Goal: Information Seeking & Learning: Learn about a topic

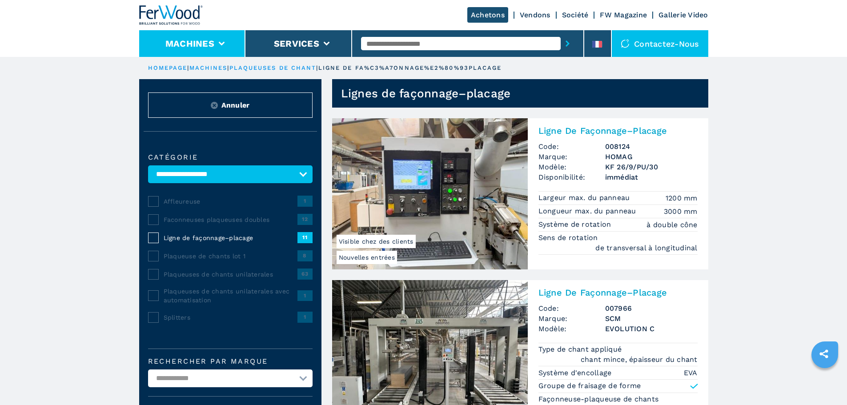
click at [208, 44] on button "Machines" at bounding box center [189, 43] width 49 height 11
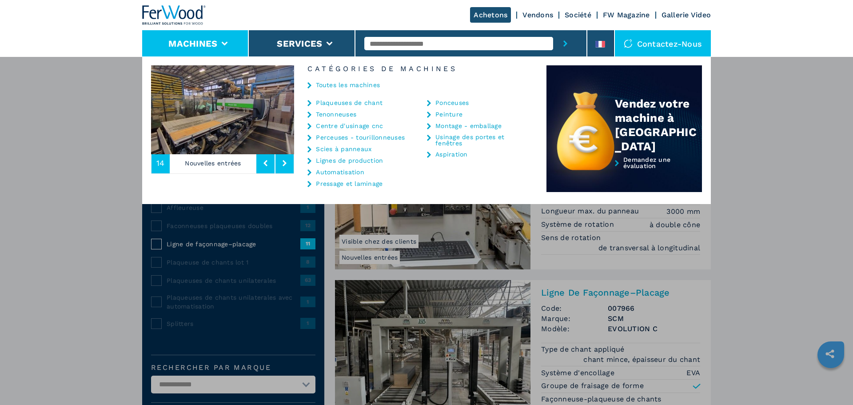
click at [351, 126] on link "Centre d'usinage cnc" at bounding box center [349, 126] width 67 height 6
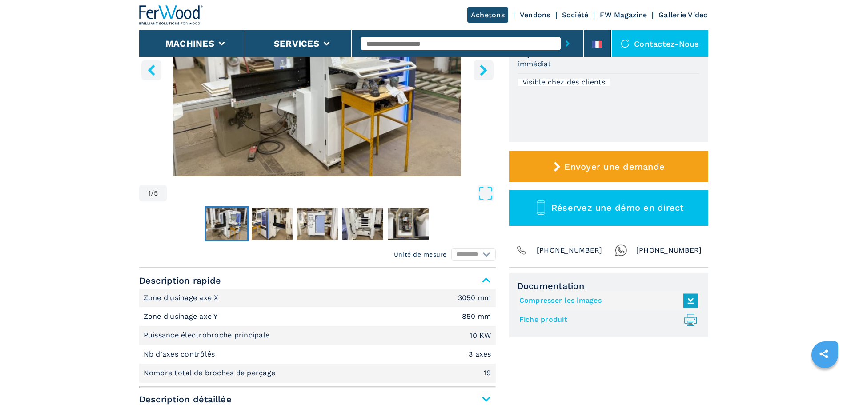
scroll to position [311, 0]
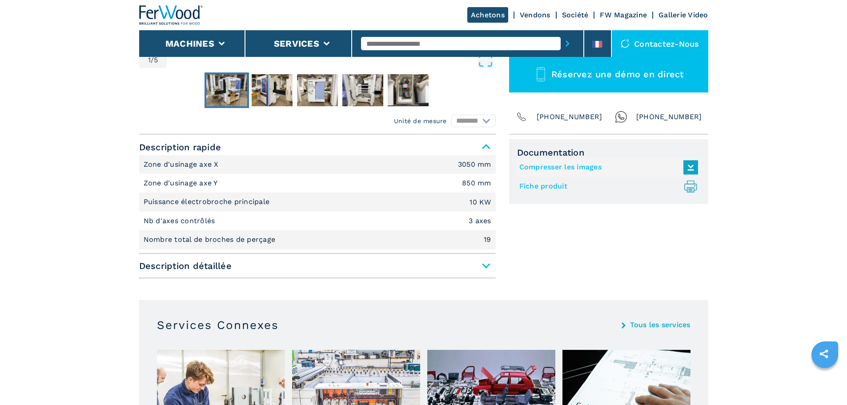
click at [488, 268] on span "Description détaillée" at bounding box center [317, 266] width 356 height 16
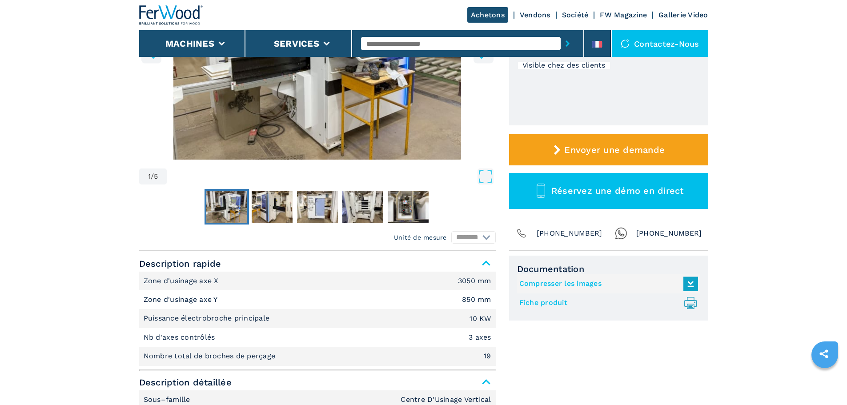
scroll to position [133, 0]
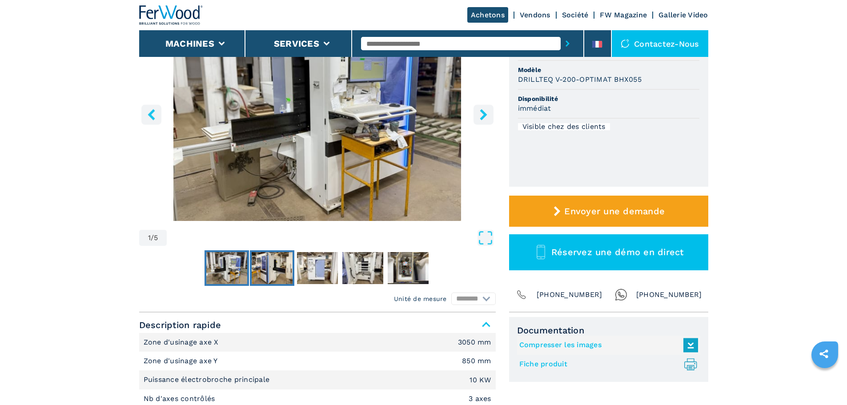
click at [274, 271] on img "Go to Slide 2" at bounding box center [272, 268] width 41 height 32
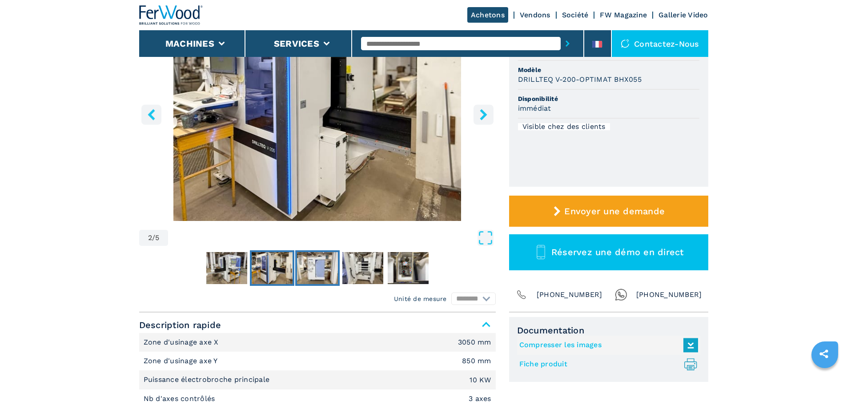
click at [305, 270] on img "Go to Slide 3" at bounding box center [317, 268] width 41 height 32
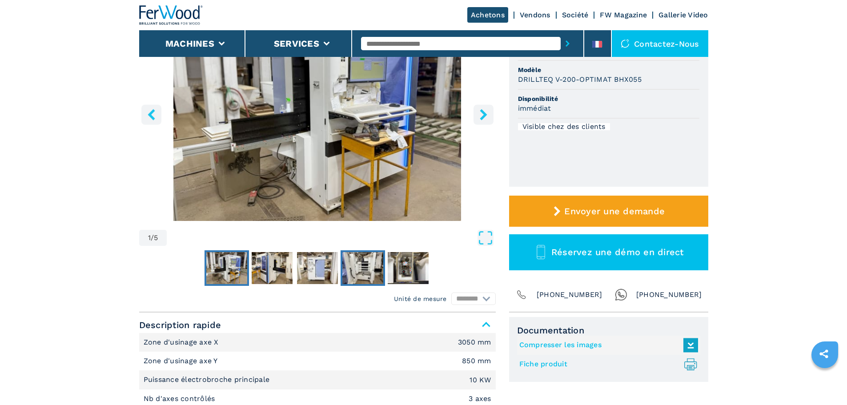
click at [369, 266] on img "Go to Slide 4" at bounding box center [362, 268] width 41 height 32
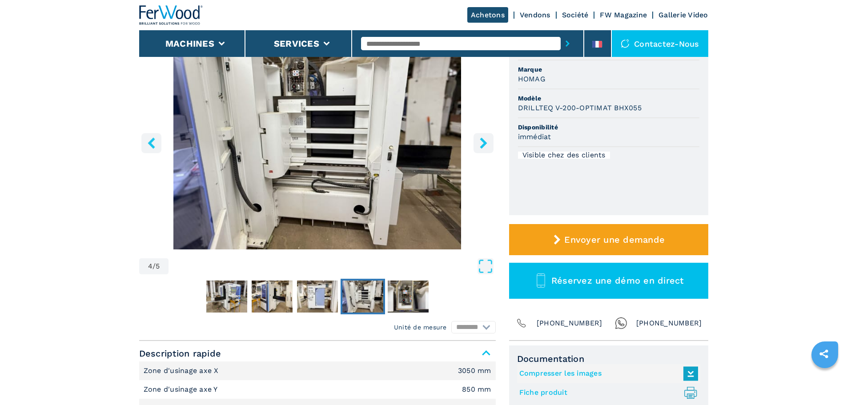
scroll to position [44, 0]
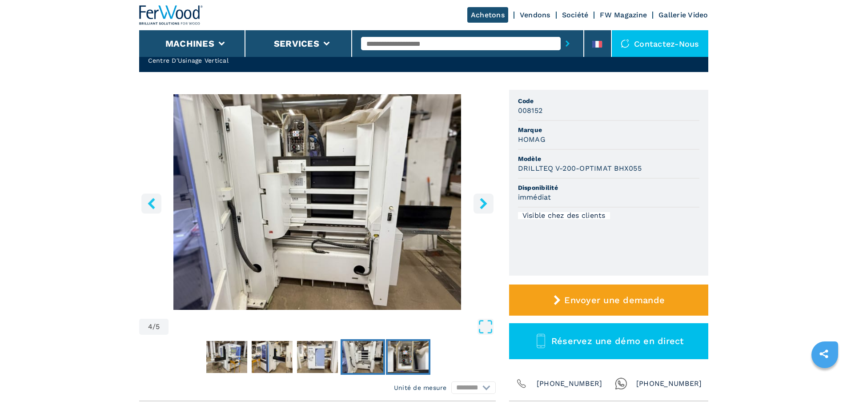
click at [398, 364] on img "Go to Slide 5" at bounding box center [408, 357] width 41 height 32
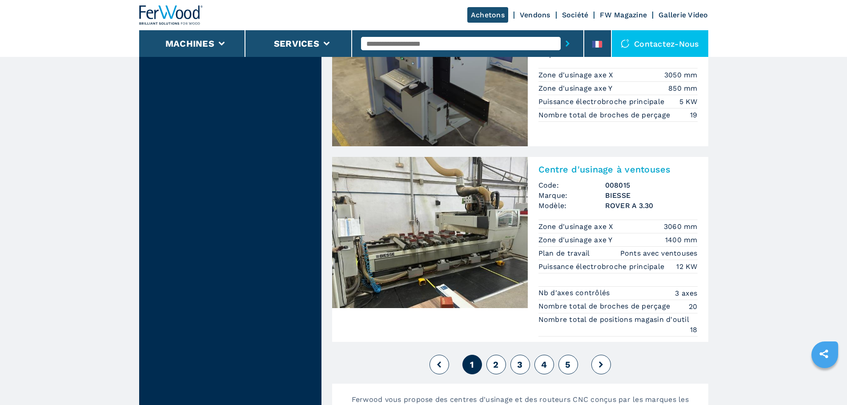
scroll to position [2222, 0]
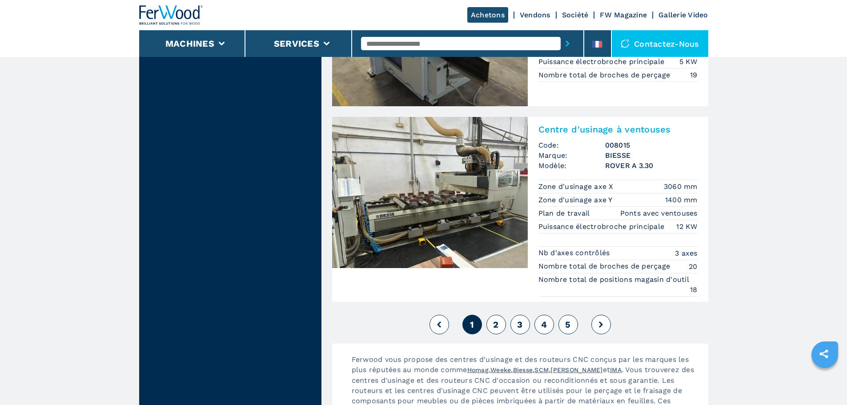
click at [600, 329] on button at bounding box center [601, 325] width 20 height 20
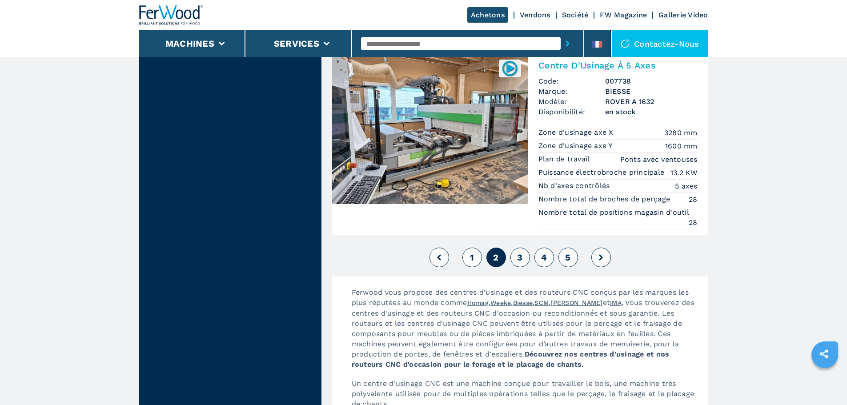
scroll to position [2267, 0]
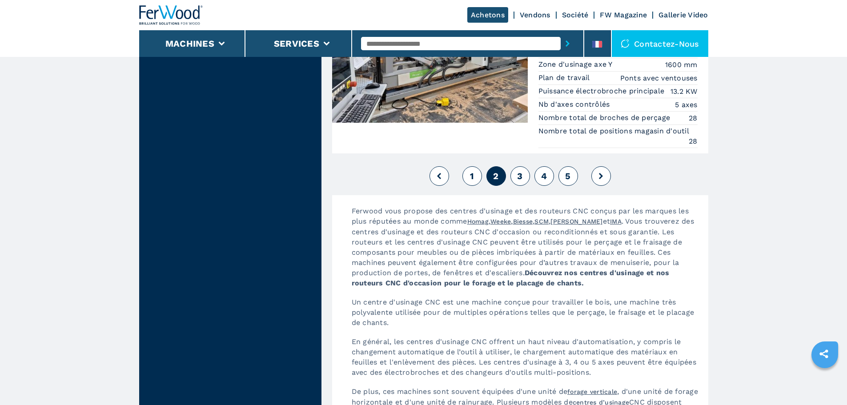
click at [598, 183] on button at bounding box center [601, 176] width 20 height 20
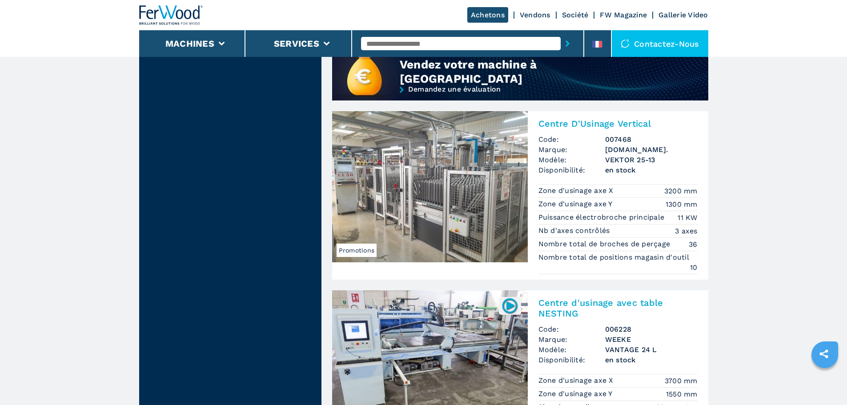
scroll to position [800, 0]
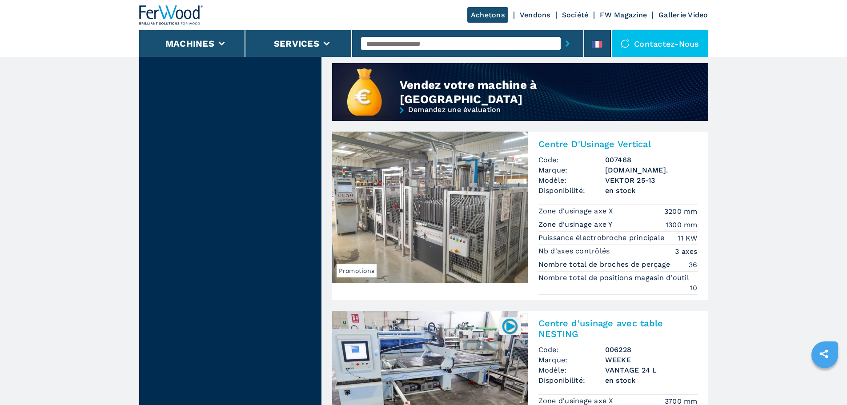
click at [628, 179] on h3 "VEKTOR 25-13" at bounding box center [651, 180] width 92 height 10
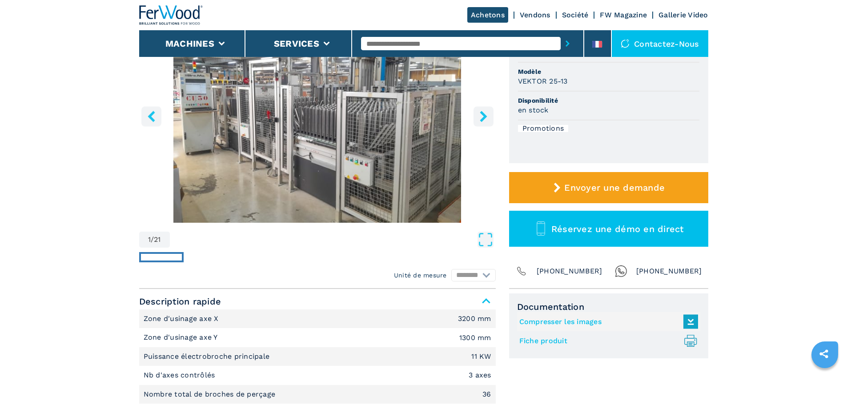
scroll to position [222, 0]
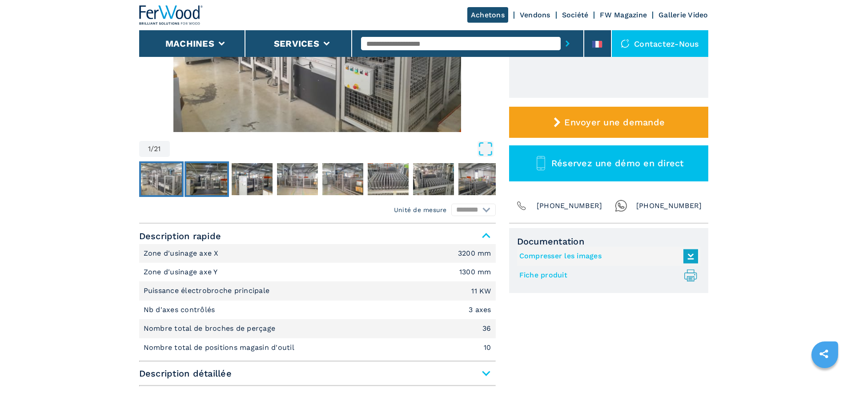
click at [207, 174] on img "Go to Slide 2" at bounding box center [206, 179] width 41 height 32
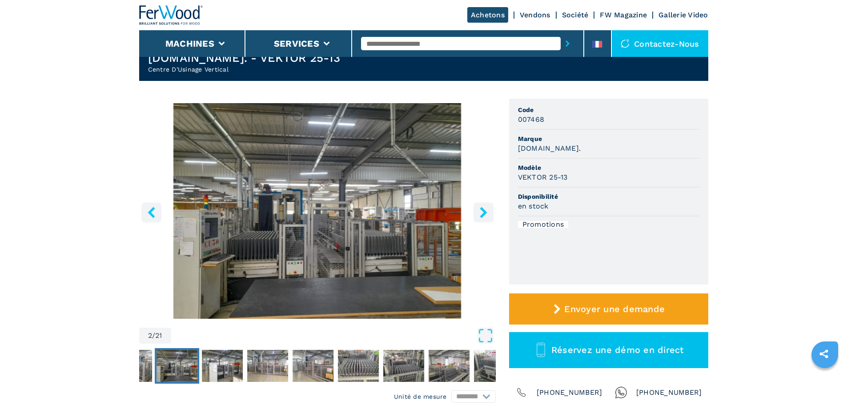
scroll to position [89, 0]
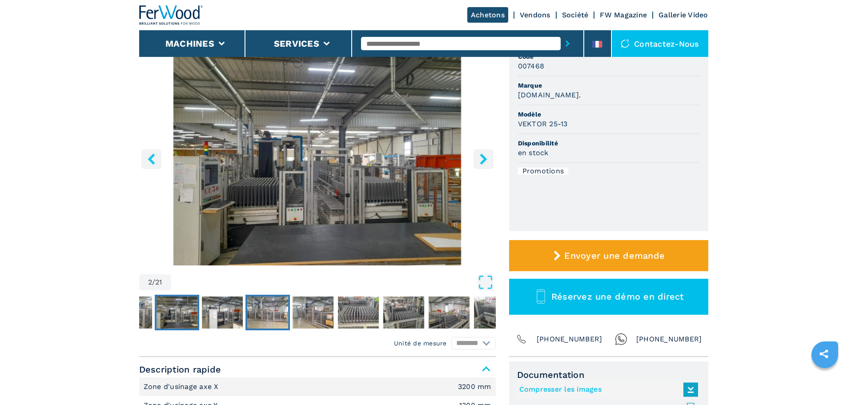
click at [267, 301] on img "Go to Slide 4" at bounding box center [267, 312] width 41 height 32
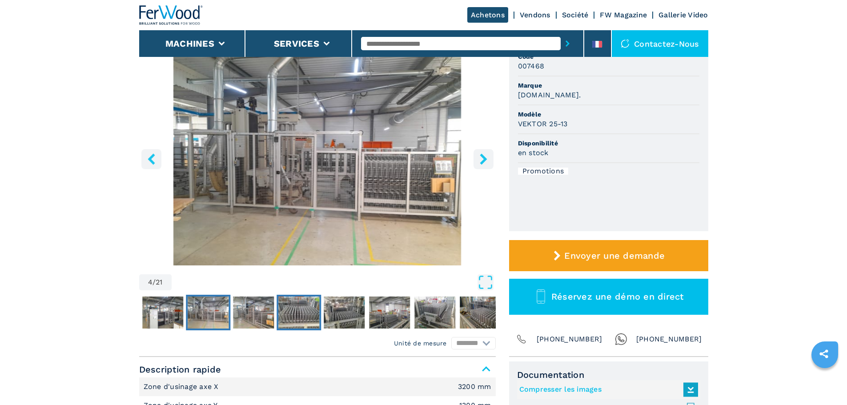
click at [298, 306] on img "Go to Slide 6" at bounding box center [298, 312] width 41 height 32
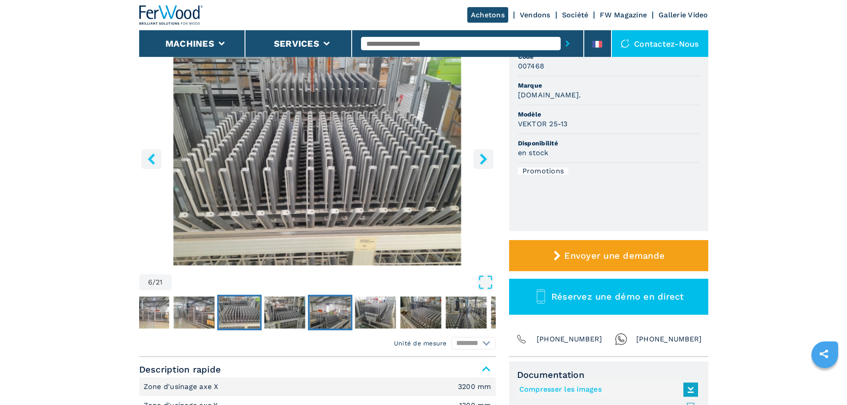
click at [341, 311] on img "Go to Slide 8" at bounding box center [329, 312] width 41 height 32
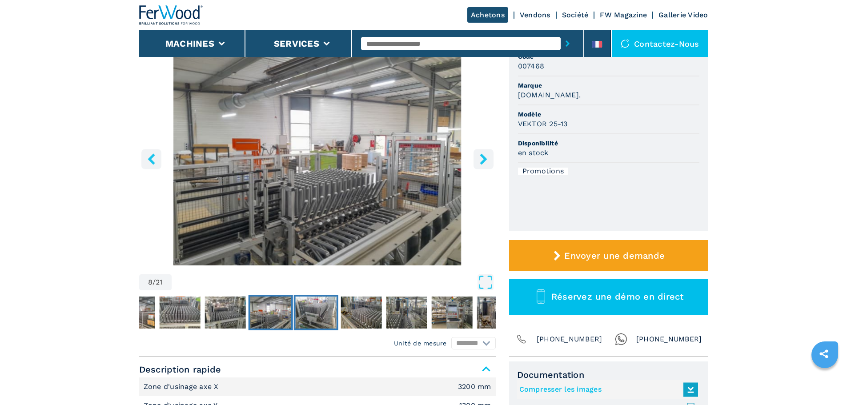
click at [331, 309] on img "Go to Slide 9" at bounding box center [315, 312] width 41 height 32
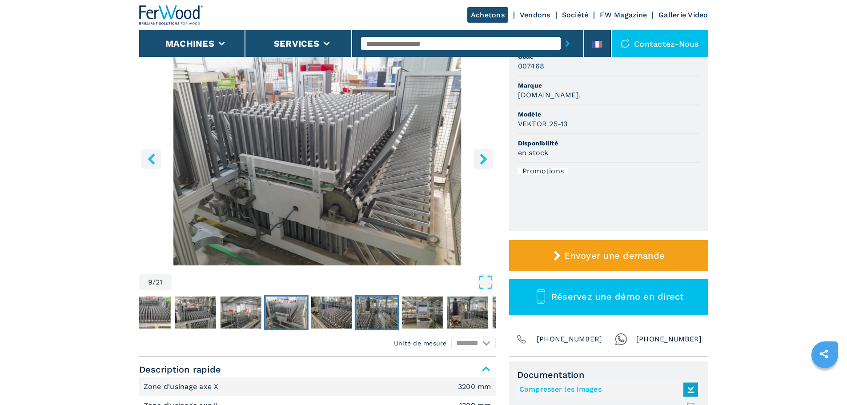
click at [360, 309] on img "Go to Slide 11" at bounding box center [376, 312] width 41 height 32
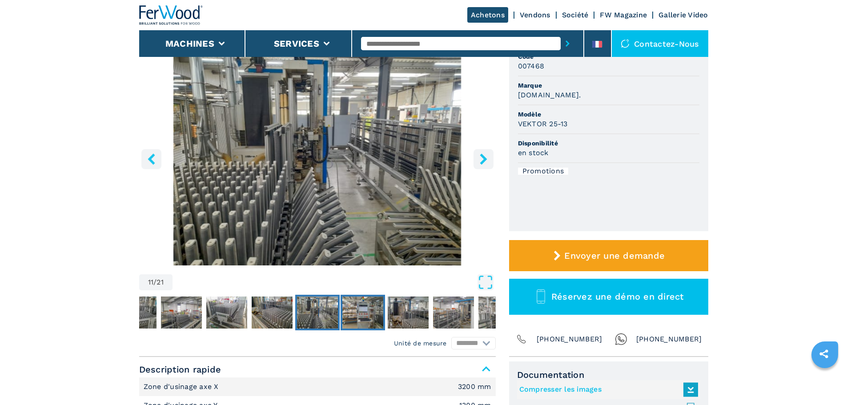
click at [381, 308] on img "Go to Slide 12" at bounding box center [362, 312] width 41 height 32
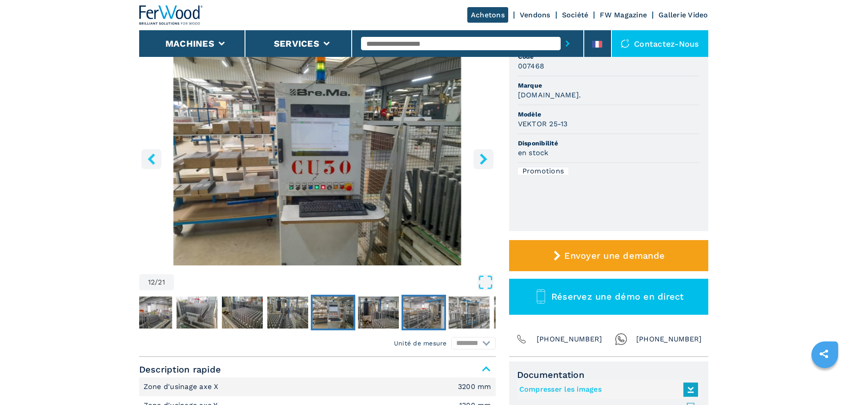
click at [405, 308] on img "Go to Slide 14" at bounding box center [423, 312] width 41 height 32
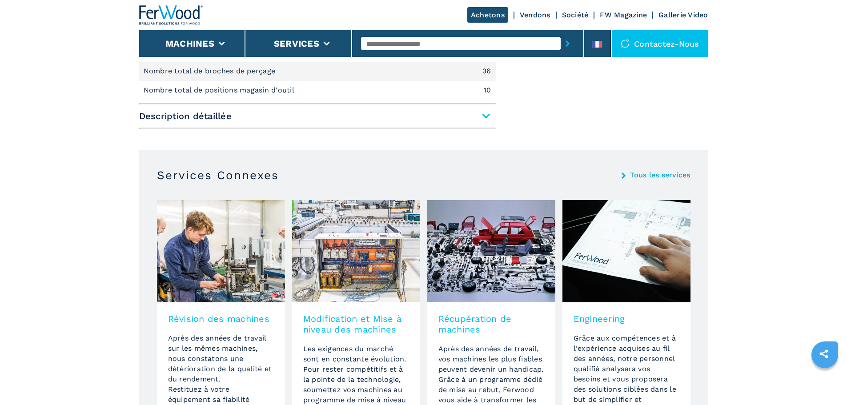
scroll to position [400, 0]
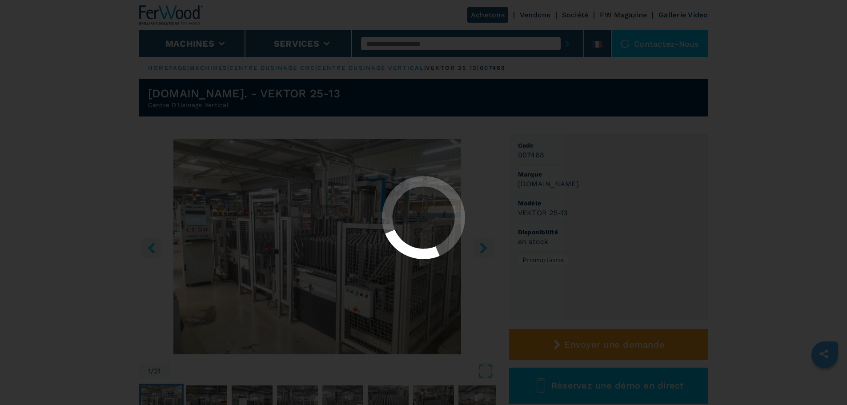
select select "**********"
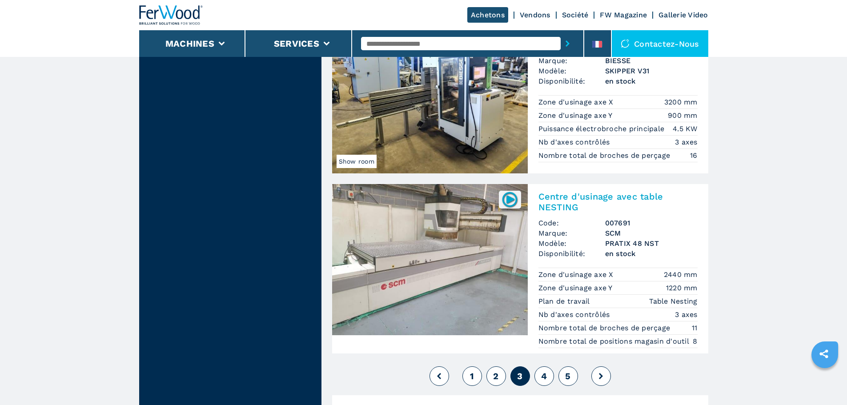
scroll to position [2195, 0]
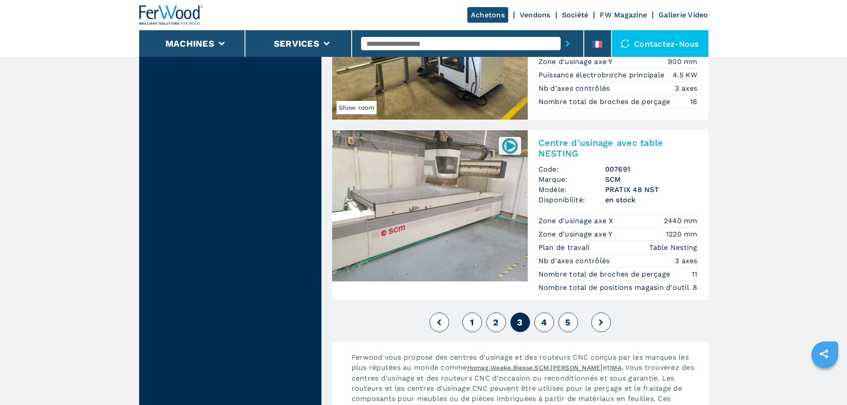
click at [596, 322] on button at bounding box center [601, 322] width 20 height 20
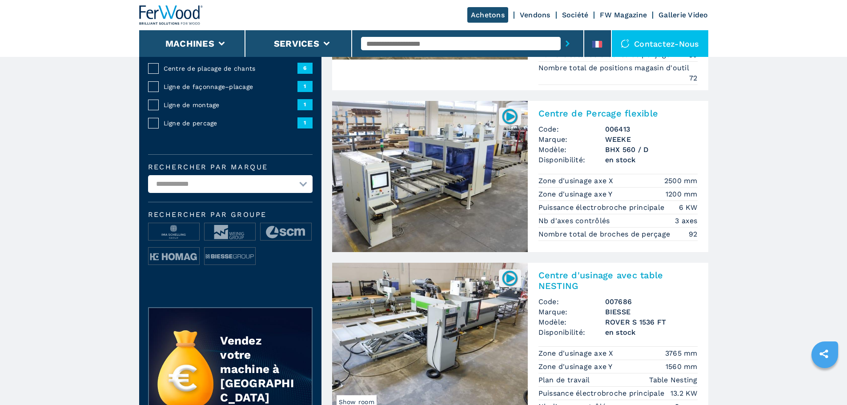
scroll to position [178, 0]
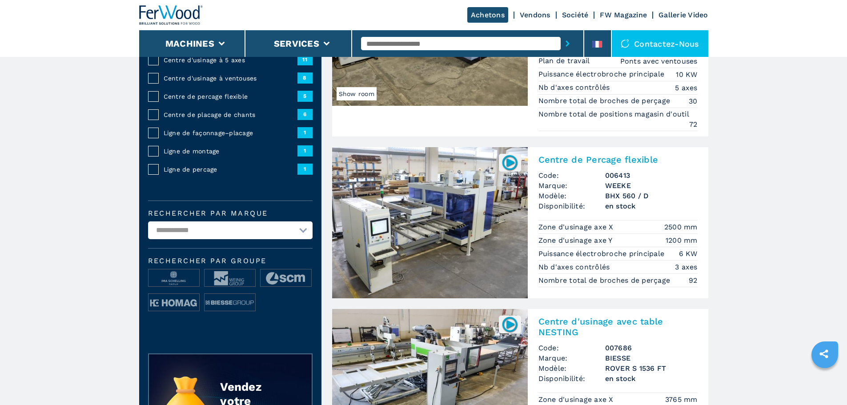
click at [614, 164] on h2 "Centre de Percage flexible" at bounding box center [617, 159] width 159 height 11
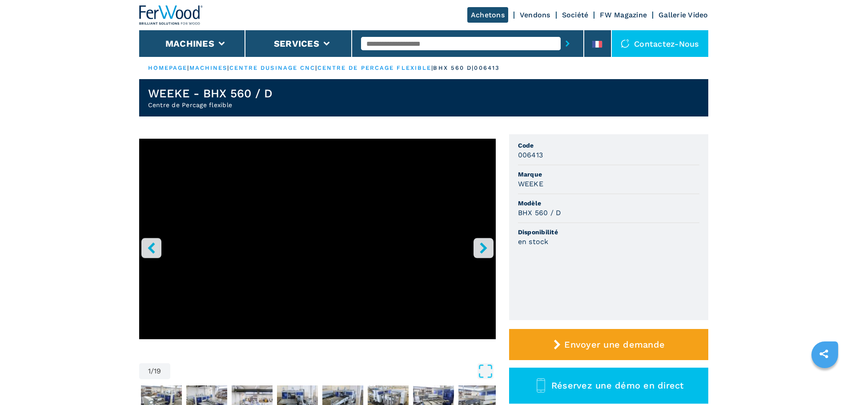
click at [476, 244] on button "right-button" at bounding box center [483, 248] width 20 height 20
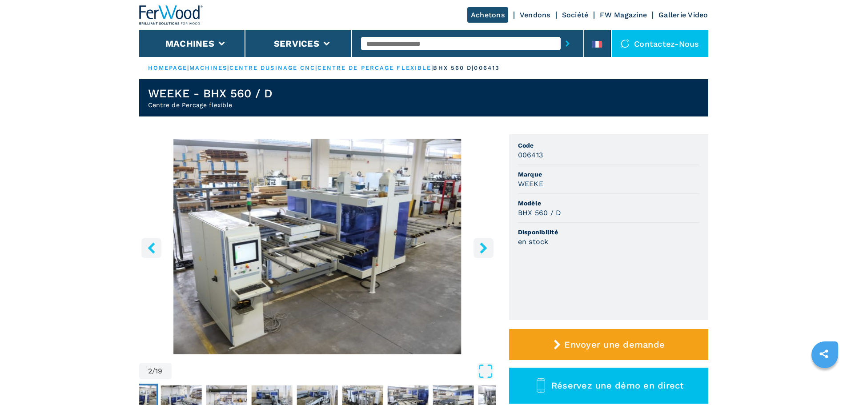
click at [474, 244] on button "right-button" at bounding box center [483, 248] width 20 height 20
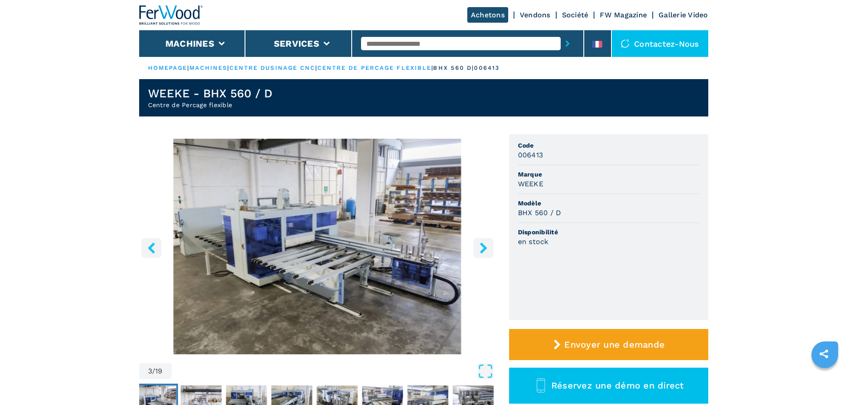
click at [474, 244] on button "right-button" at bounding box center [483, 248] width 20 height 20
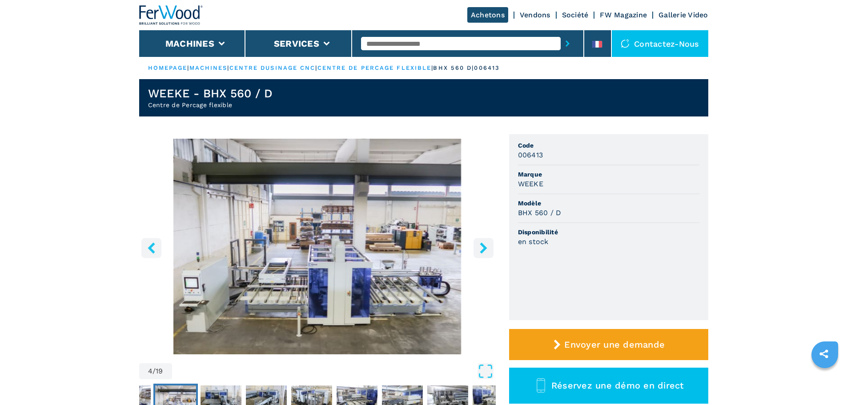
click at [474, 245] on button "right-button" at bounding box center [483, 248] width 20 height 20
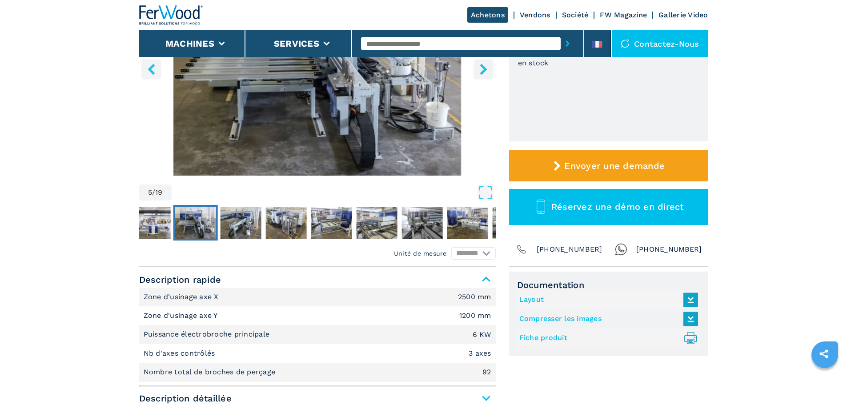
scroll to position [178, 0]
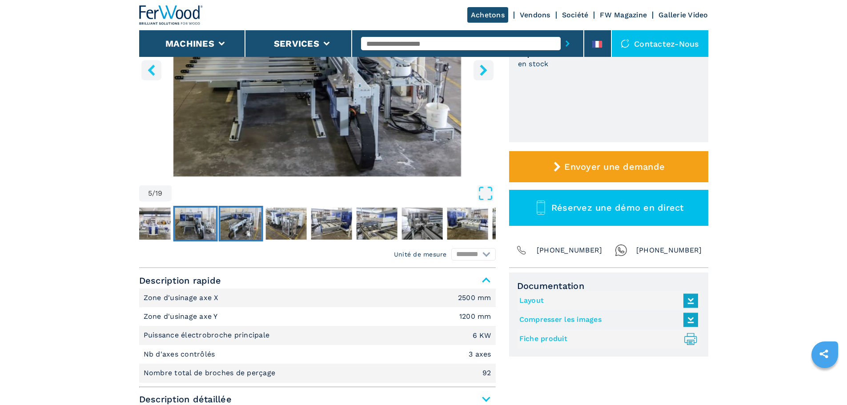
click at [234, 222] on img "Go to Slide 6" at bounding box center [240, 224] width 41 height 32
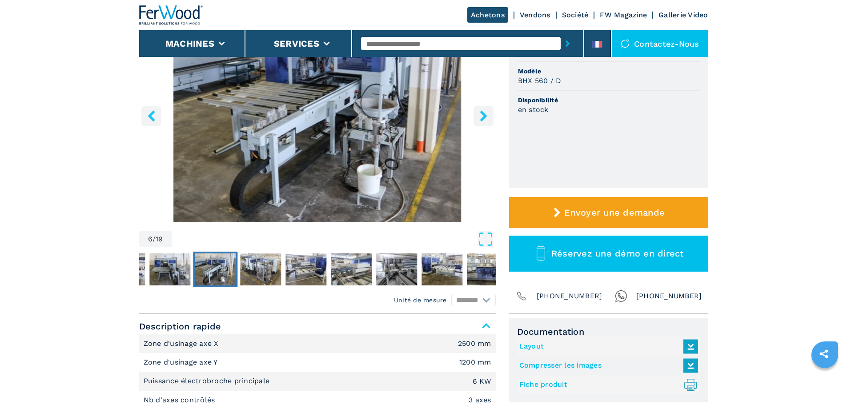
scroll to position [89, 0]
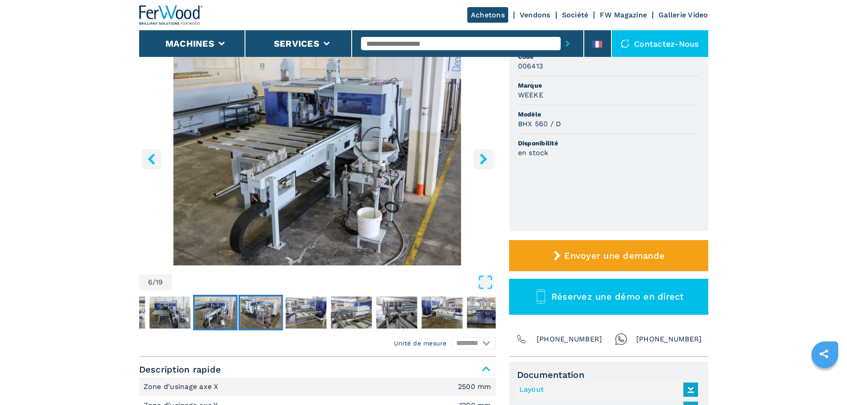
click at [264, 312] on img "Go to Slide 7" at bounding box center [260, 312] width 41 height 32
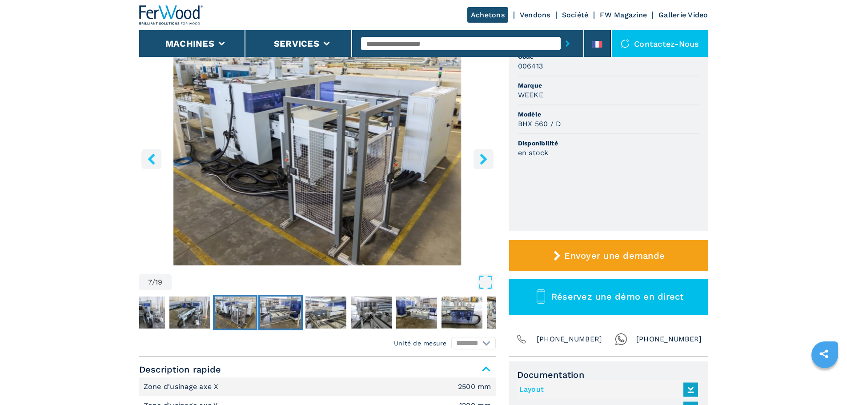
click at [288, 311] on img "Go to Slide 8" at bounding box center [280, 312] width 41 height 32
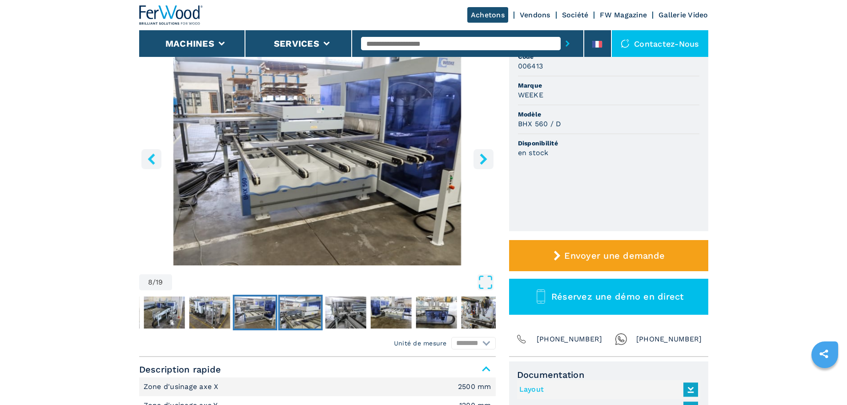
click at [307, 310] on img "Go to Slide 9" at bounding box center [300, 312] width 41 height 32
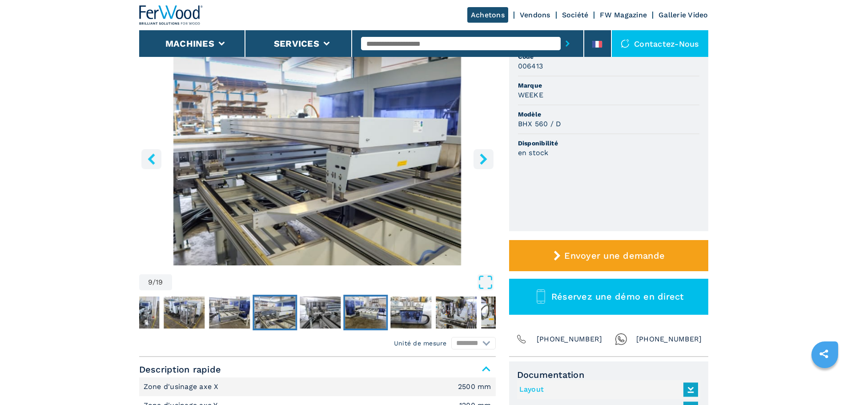
click at [368, 313] on img "Go to Slide 11" at bounding box center [365, 312] width 41 height 32
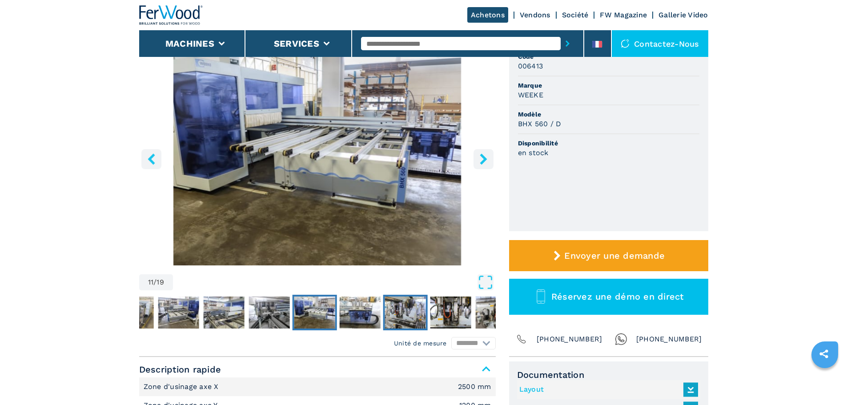
click at [384, 312] on button "Go to Slide 13" at bounding box center [405, 313] width 44 height 36
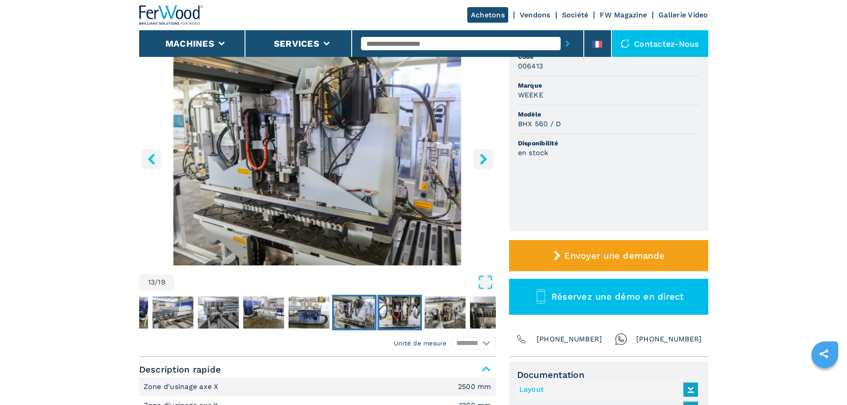
click at [384, 312] on img "Go to Slide 14" at bounding box center [399, 312] width 41 height 32
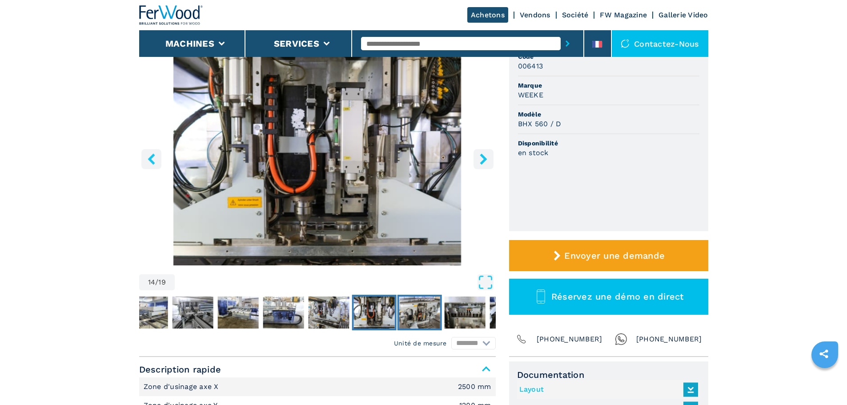
click at [411, 316] on img "Go to Slide 15" at bounding box center [419, 312] width 41 height 32
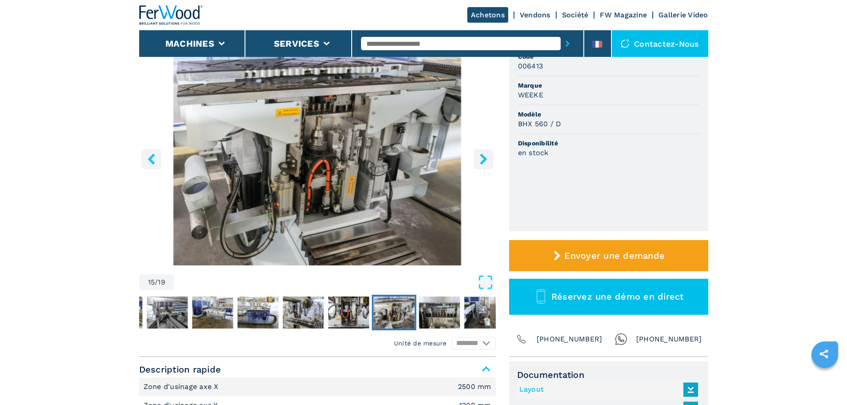
click at [485, 159] on icon "right-button" at bounding box center [483, 158] width 7 height 11
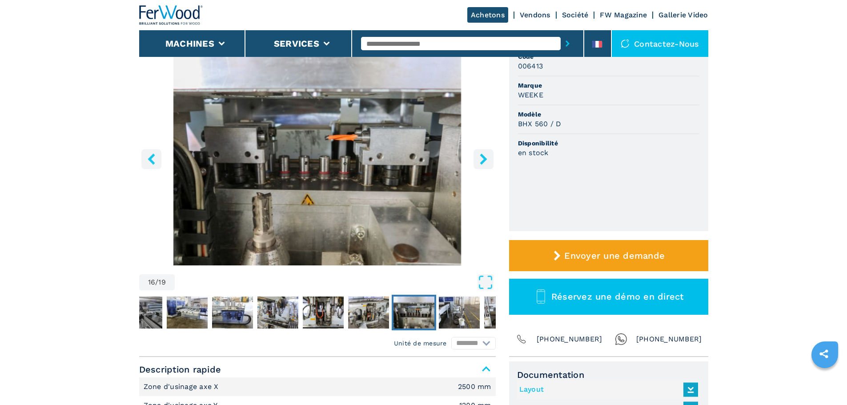
click at [485, 159] on icon "right-button" at bounding box center [483, 158] width 7 height 11
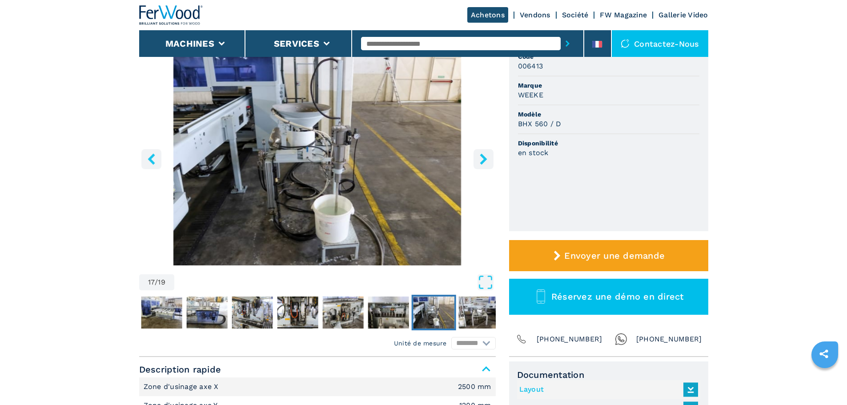
click at [487, 165] on button "right-button" at bounding box center [483, 159] width 20 height 20
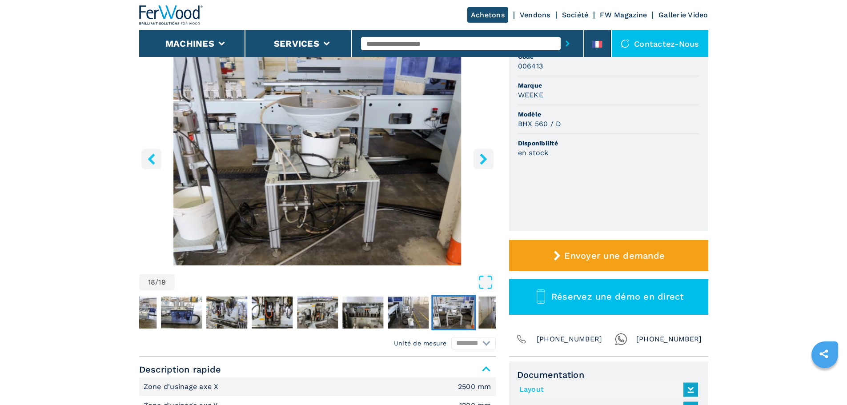
click at [487, 165] on button "right-button" at bounding box center [483, 159] width 20 height 20
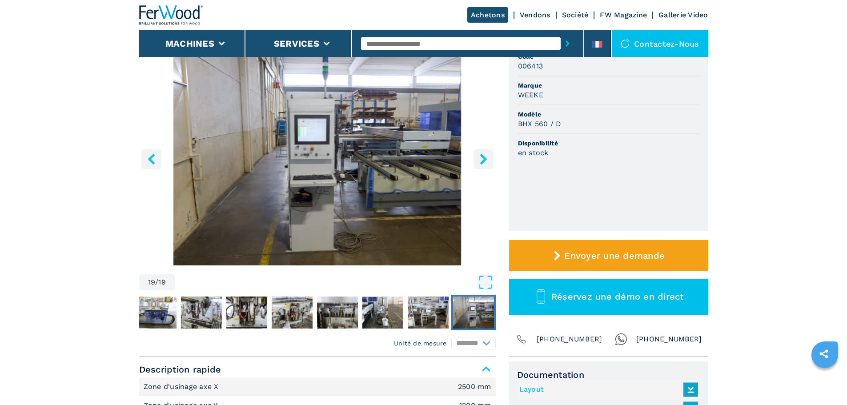
click at [487, 165] on button "right-button" at bounding box center [483, 159] width 20 height 20
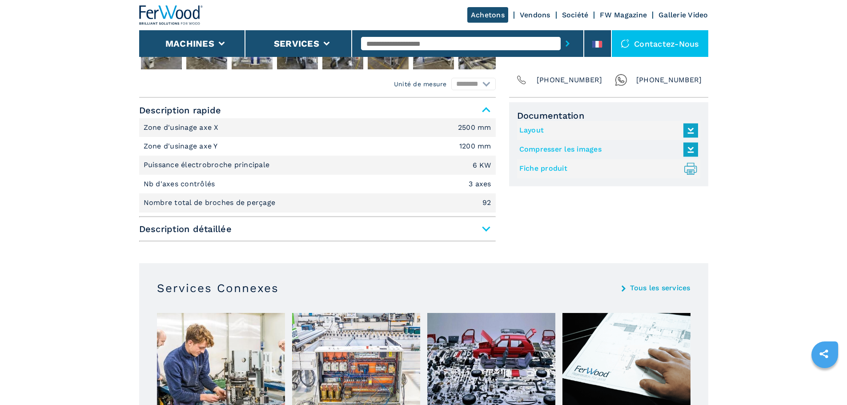
scroll to position [311, 0]
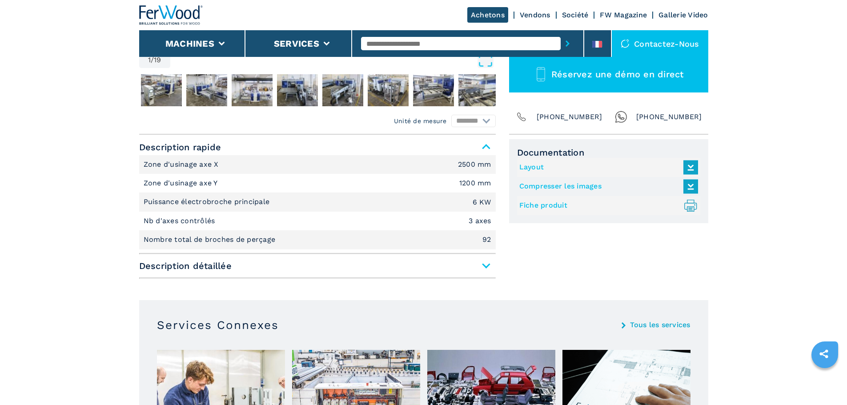
click at [486, 276] on div "Description rapide Zone d'usinage axe X 2500 mm Zone d'usinage axe Y 1200 mm Pu…" at bounding box center [317, 209] width 356 height 140
click at [484, 263] on span "Description détaillée" at bounding box center [317, 266] width 356 height 16
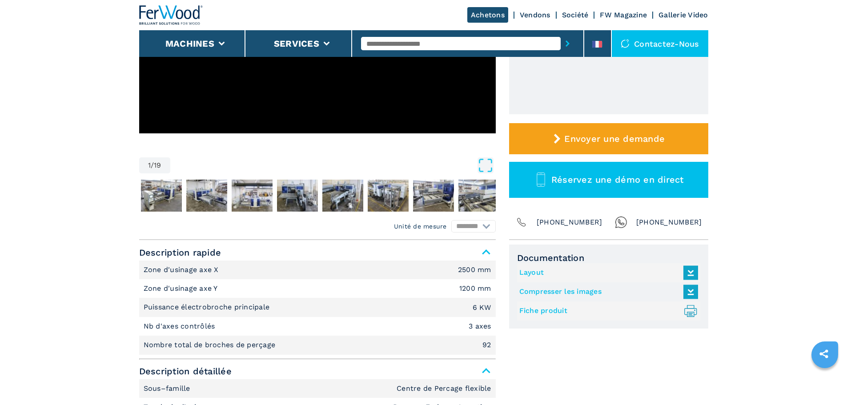
scroll to position [0, 0]
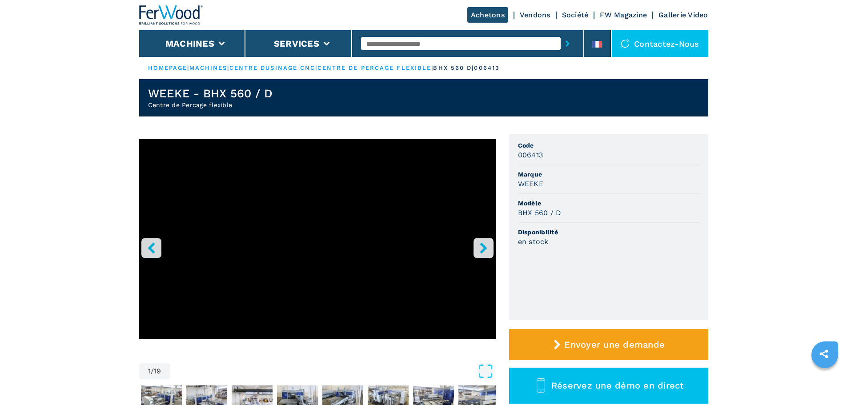
click at [488, 250] on icon "right-button" at bounding box center [483, 247] width 11 height 11
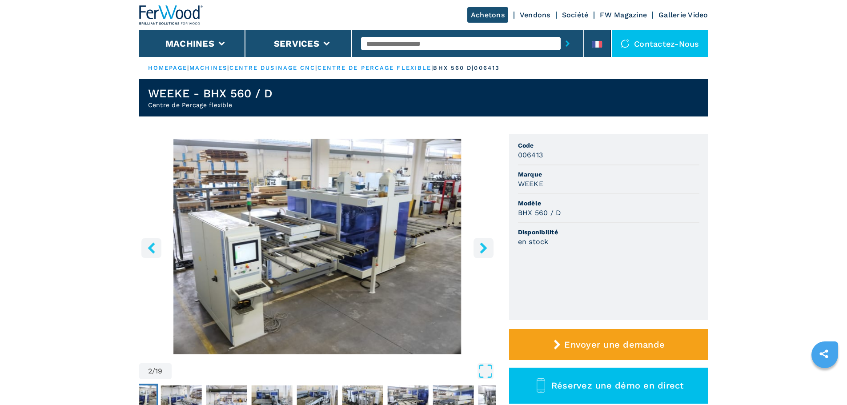
click at [482, 252] on icon "right-button" at bounding box center [483, 247] width 7 height 11
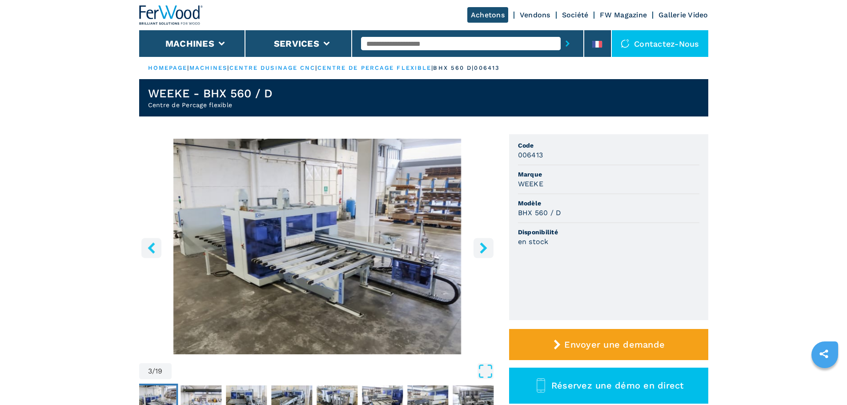
click at [482, 252] on icon "right-button" at bounding box center [483, 247] width 7 height 11
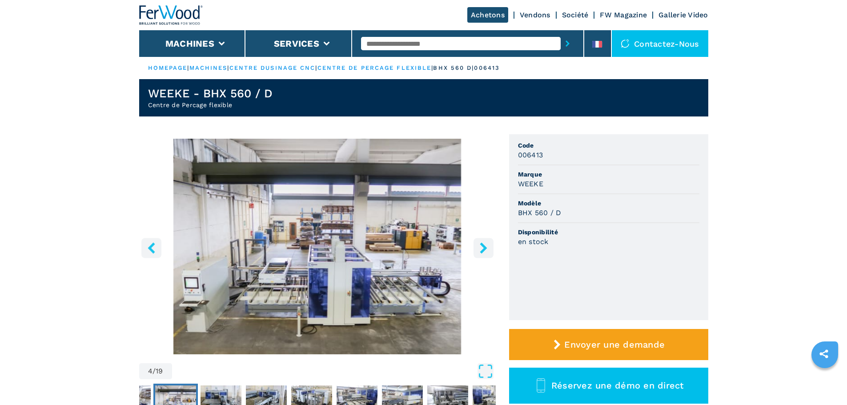
click at [482, 252] on icon "right-button" at bounding box center [483, 247] width 7 height 11
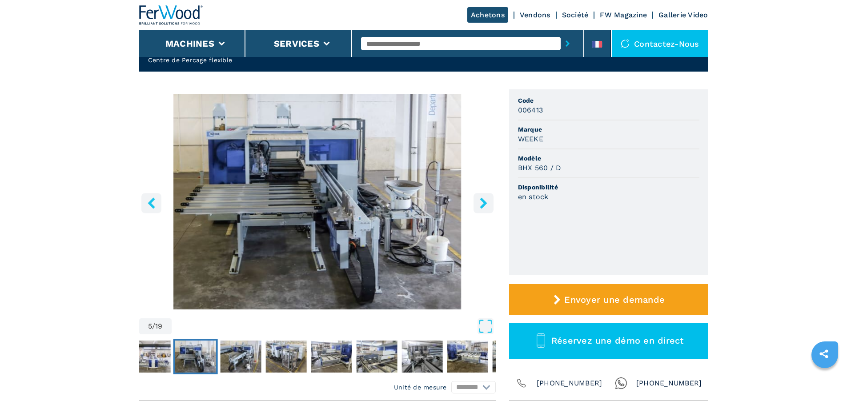
scroll to position [44, 0]
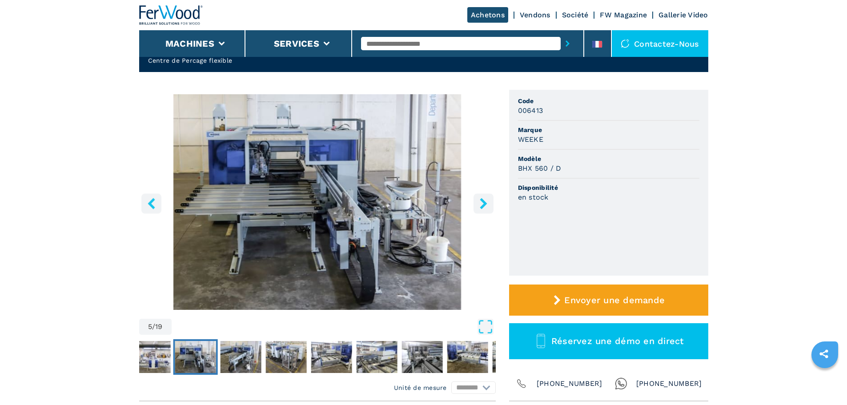
click at [484, 196] on button "right-button" at bounding box center [483, 203] width 20 height 20
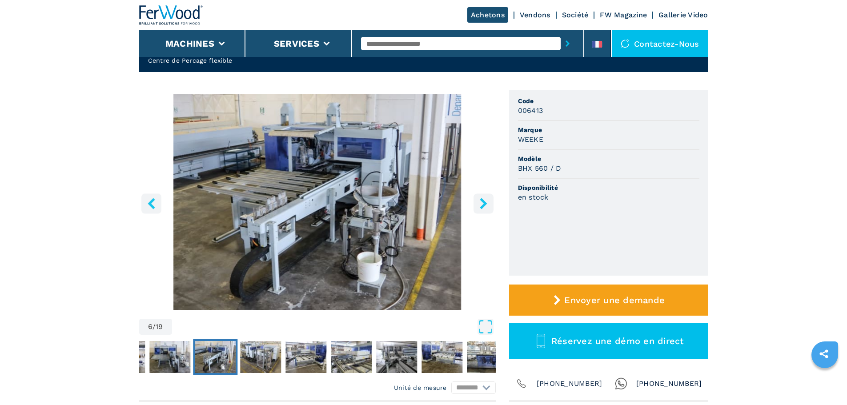
click at [479, 198] on icon "right-button" at bounding box center [483, 203] width 11 height 11
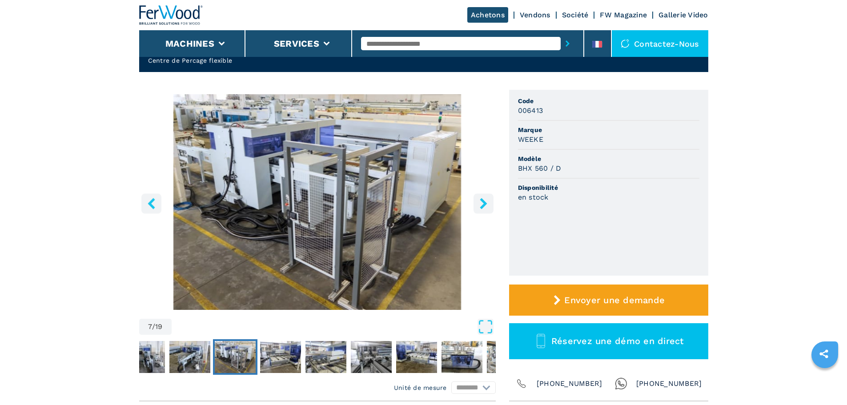
click at [479, 198] on icon "right-button" at bounding box center [483, 203] width 11 height 11
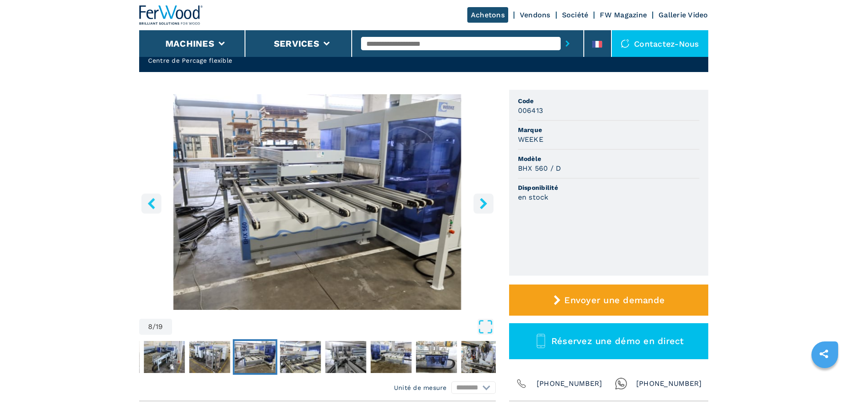
click at [479, 198] on icon "right-button" at bounding box center [483, 203] width 11 height 11
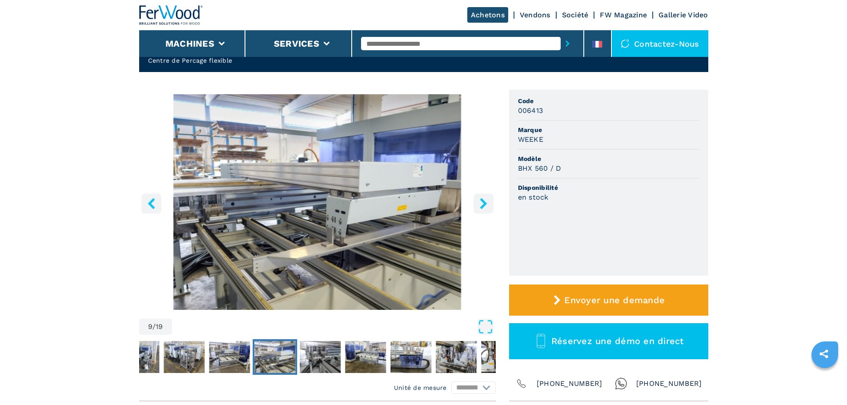
click at [479, 198] on icon "right-button" at bounding box center [483, 203] width 11 height 11
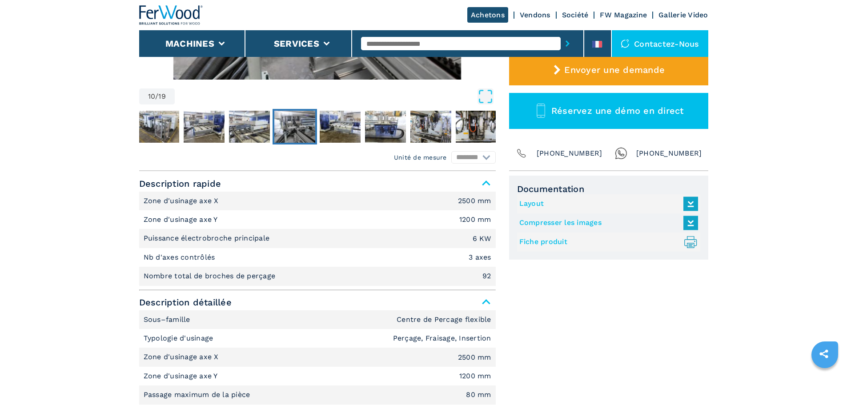
scroll to position [356, 0]
